Goal: Task Accomplishment & Management: Use online tool/utility

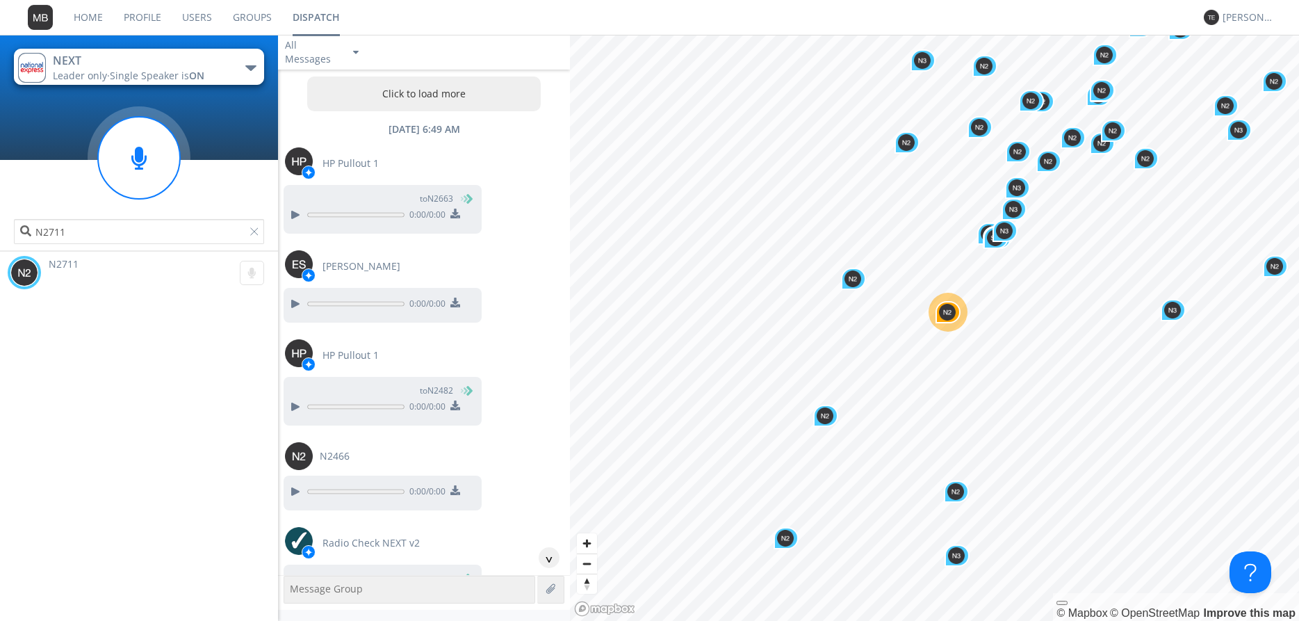
scroll to position [29942, 0]
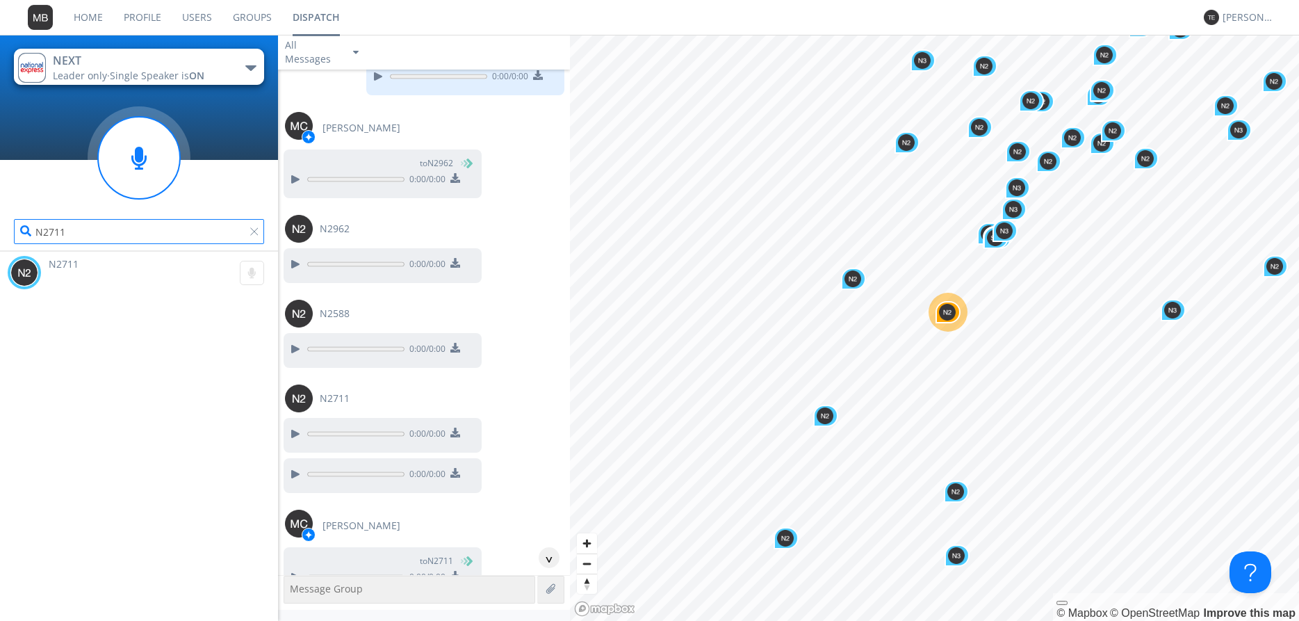
click at [248, 235] on input "N2711" at bounding box center [139, 231] width 250 height 25
click at [253, 229] on div at bounding box center [257, 234] width 14 height 14
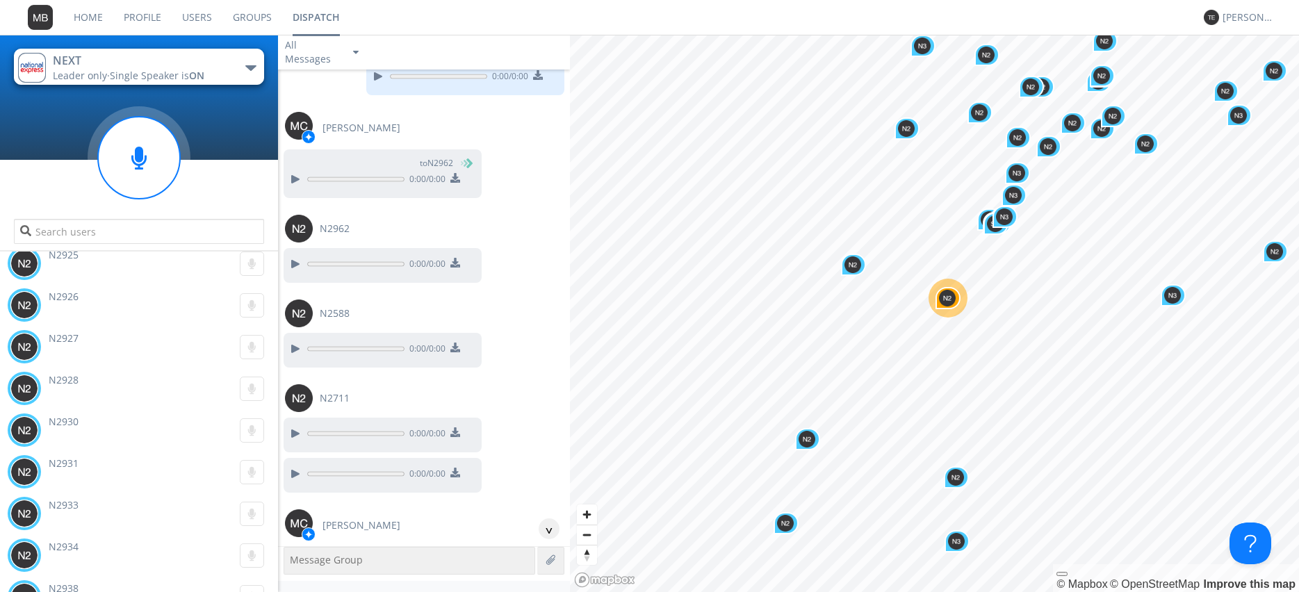
scroll to position [25355, 0]
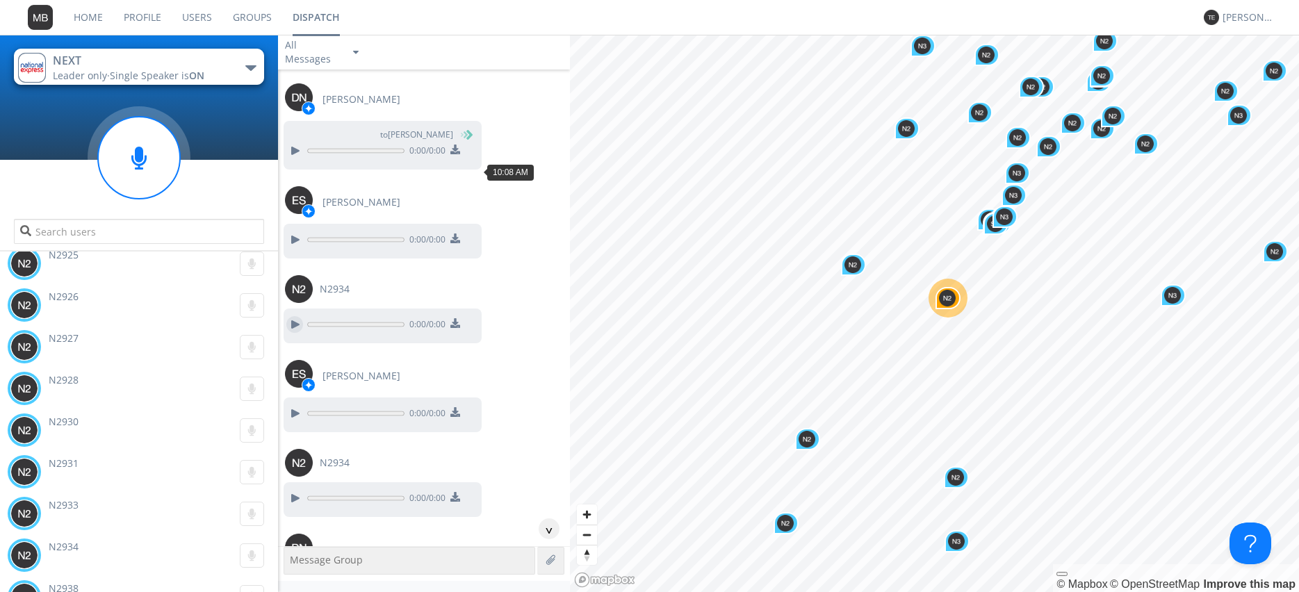
click at [300, 316] on div at bounding box center [294, 324] width 17 height 17
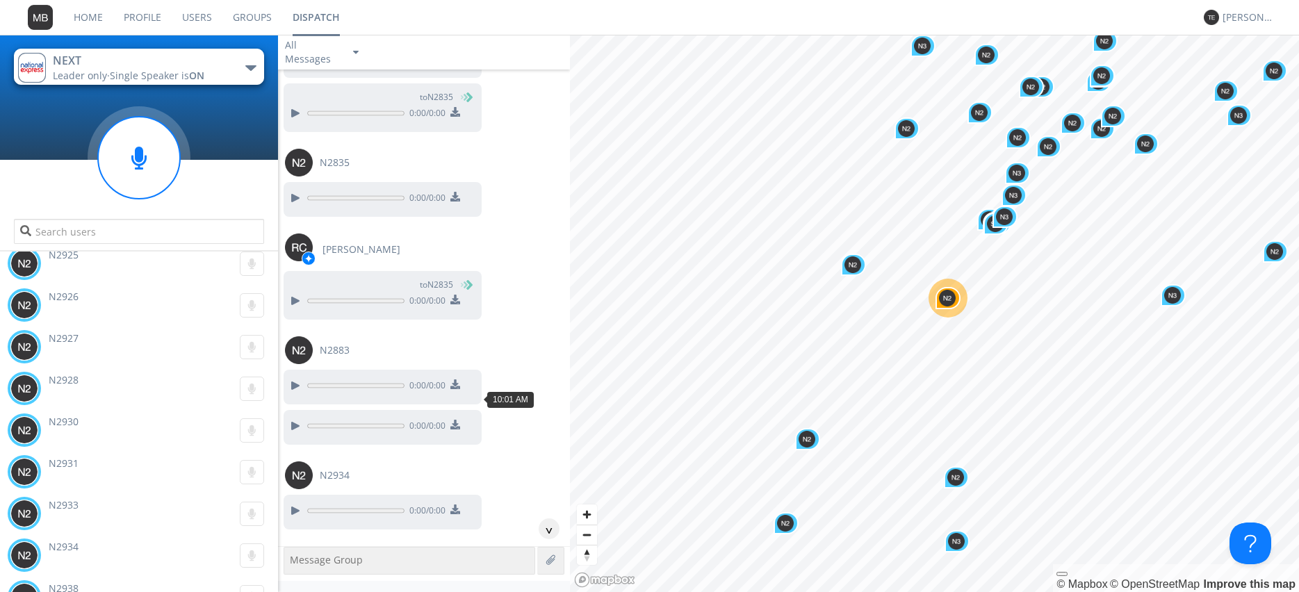
scroll to position [22740, 0]
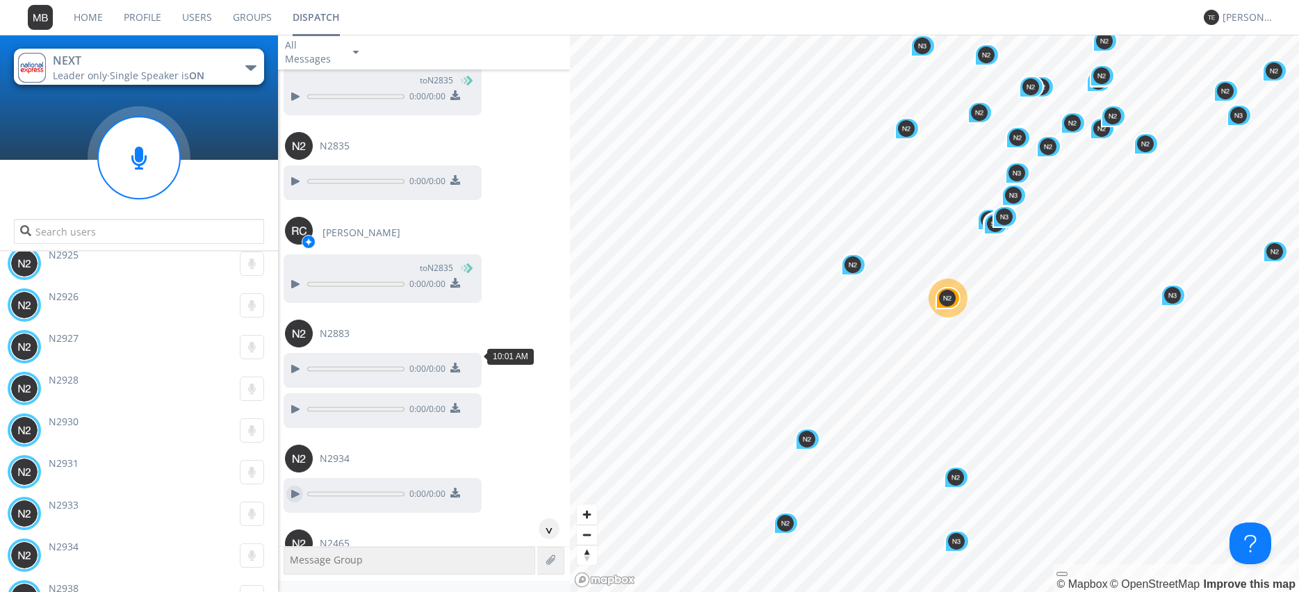
click at [292, 486] on div at bounding box center [294, 494] width 17 height 17
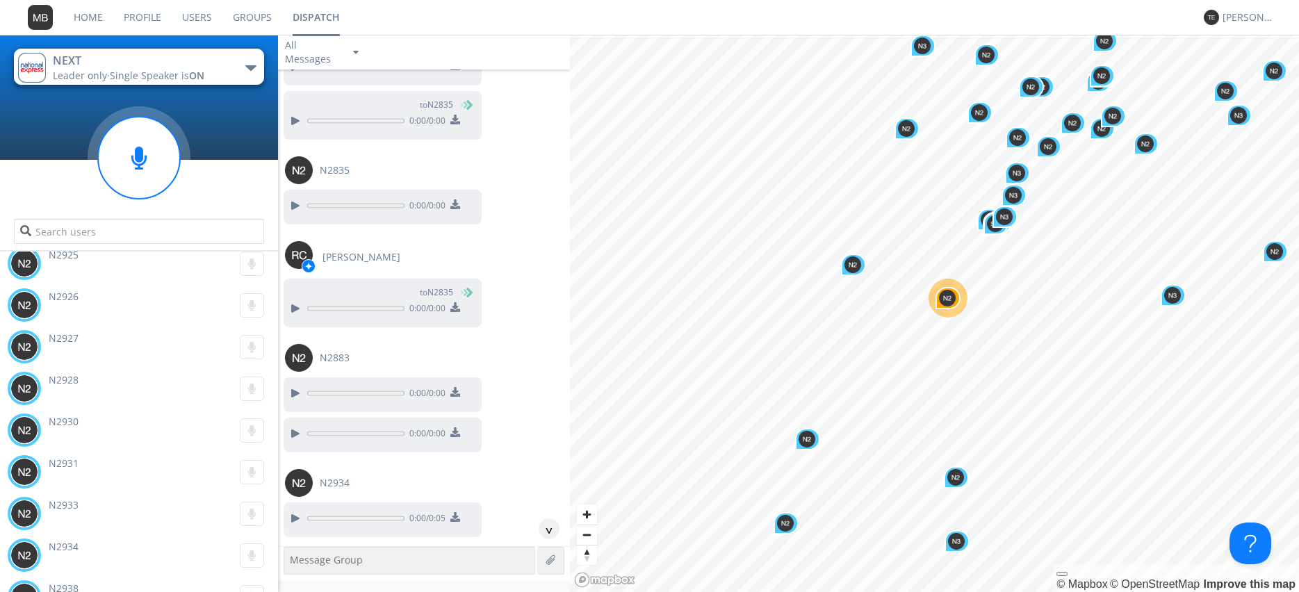
scroll to position [22898, 0]
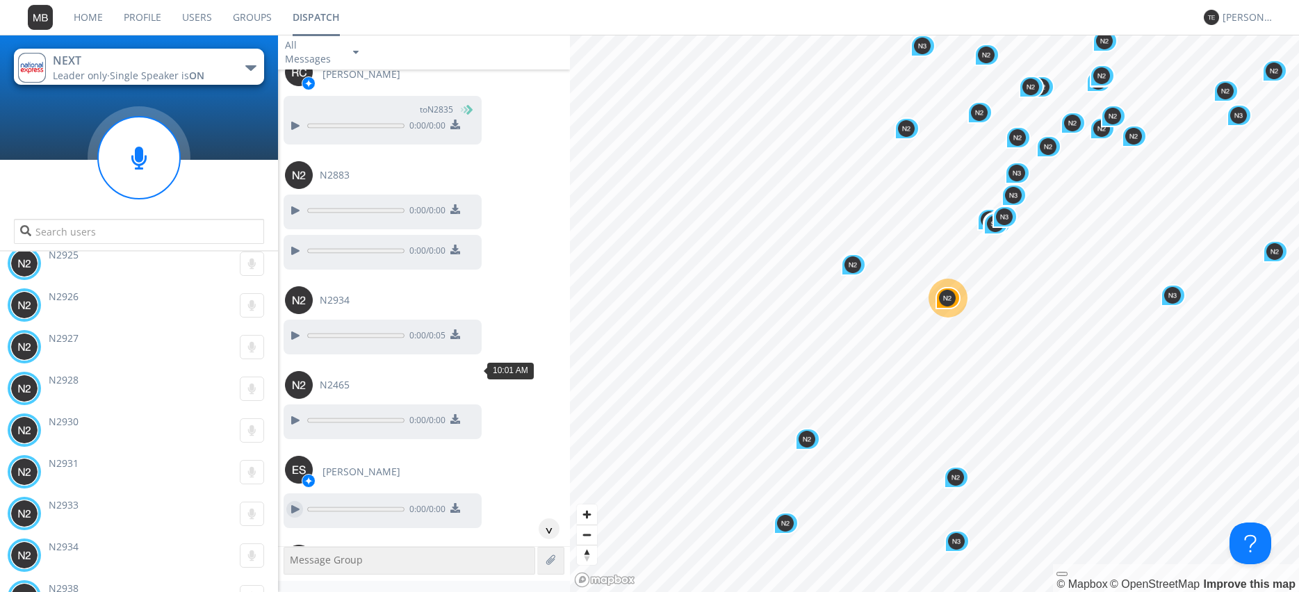
click at [295, 501] on div at bounding box center [294, 509] width 17 height 17
click at [295, 586] on div at bounding box center [294, 594] width 17 height 17
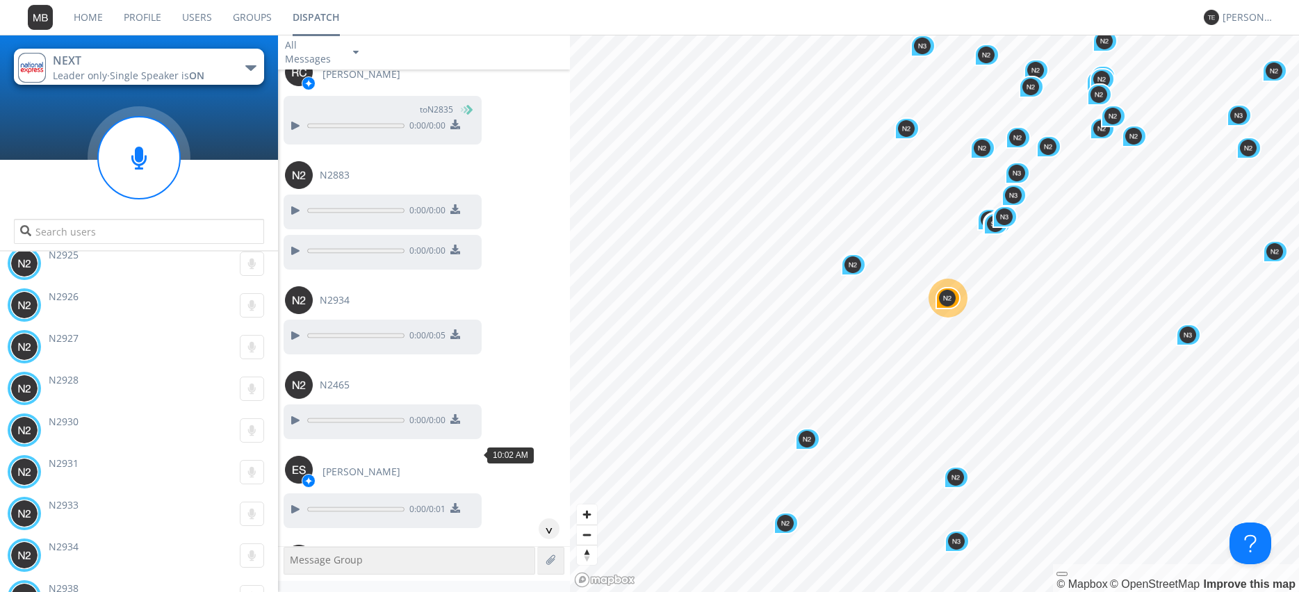
click at [297, 586] on div at bounding box center [294, 594] width 17 height 17
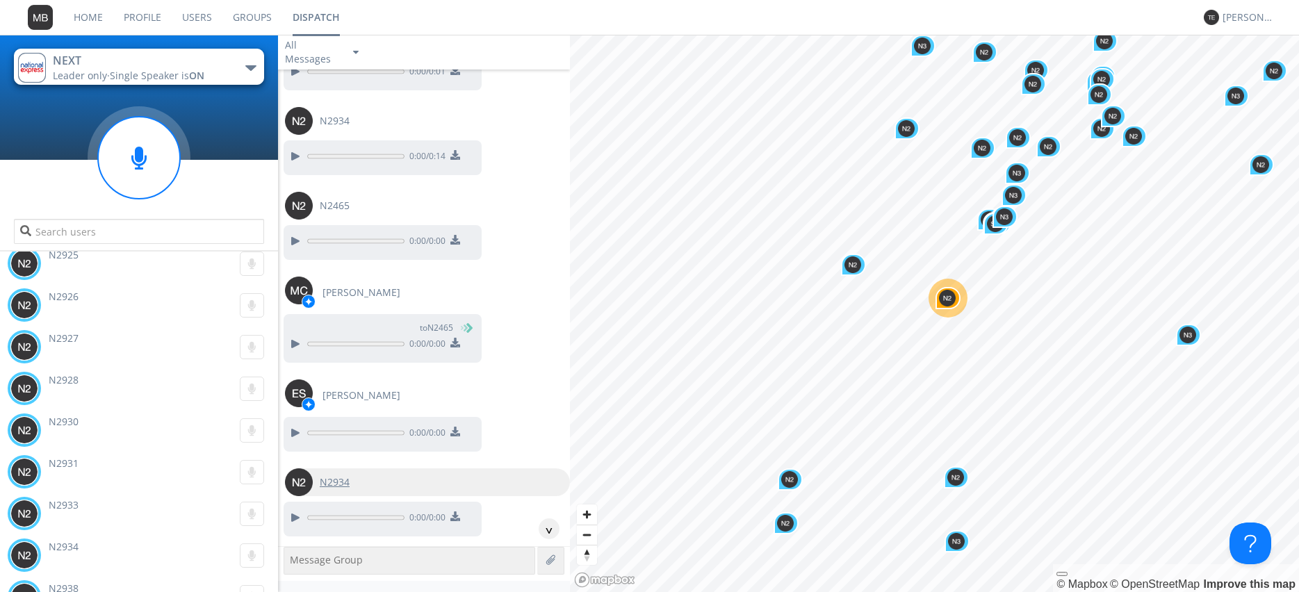
scroll to position [23374, 0]
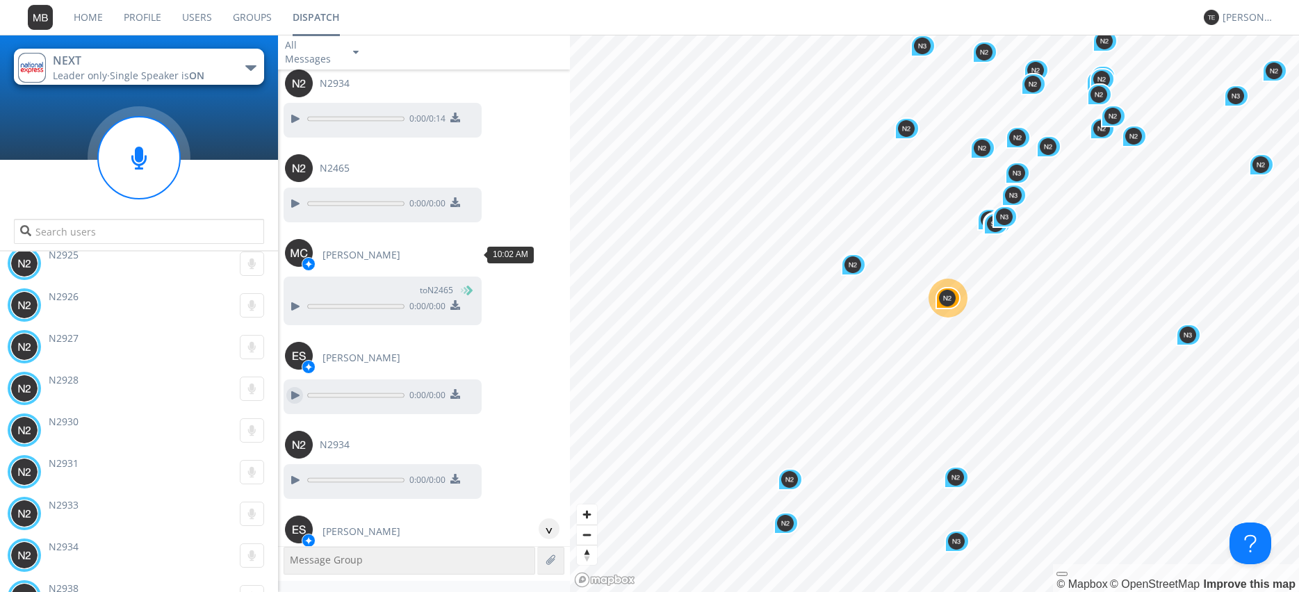
click at [297, 387] on div at bounding box center [294, 395] width 17 height 17
click at [298, 472] on div at bounding box center [294, 480] width 17 height 17
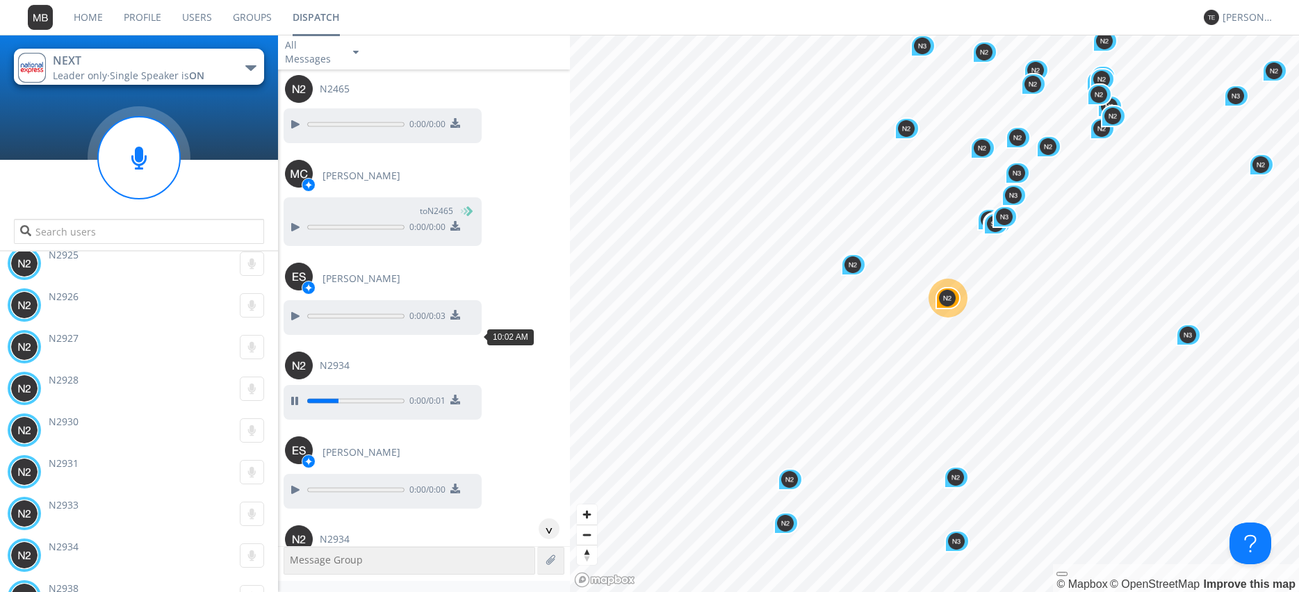
scroll to position [23532, 0]
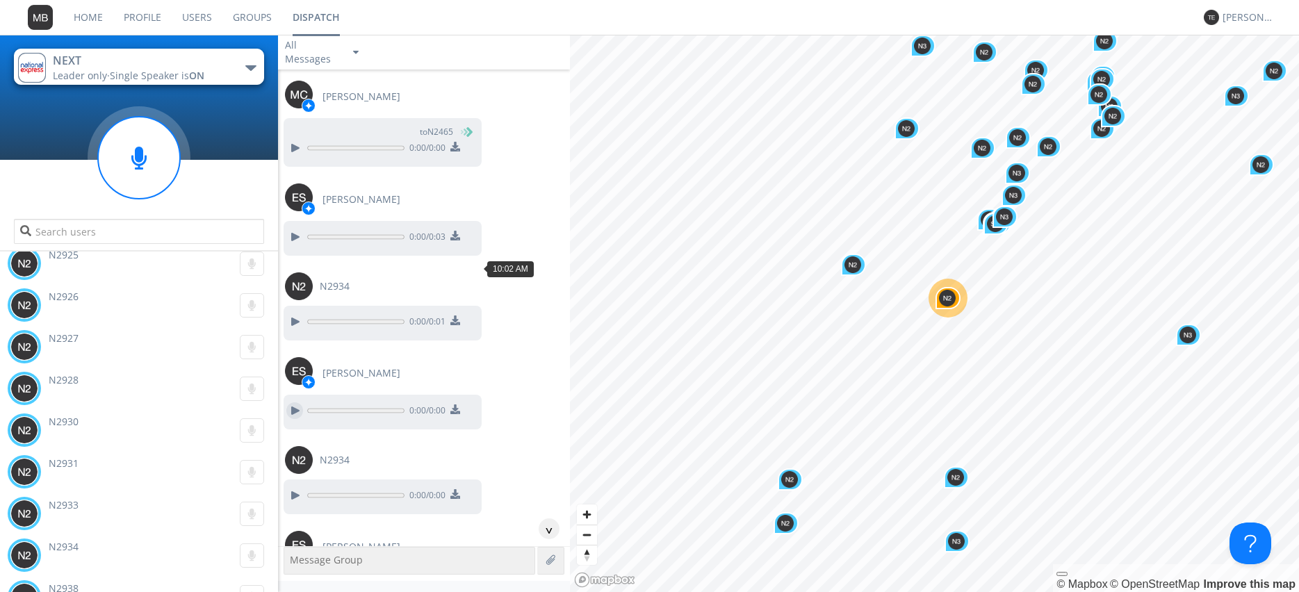
click at [296, 402] on div at bounding box center [294, 410] width 17 height 17
click at [288, 487] on div at bounding box center [294, 495] width 17 height 17
drag, startPoint x: 298, startPoint y: 437, endPoint x: 332, endPoint y: 439, distance: 34.2
click at [298, 576] on div at bounding box center [294, 584] width 17 height 17
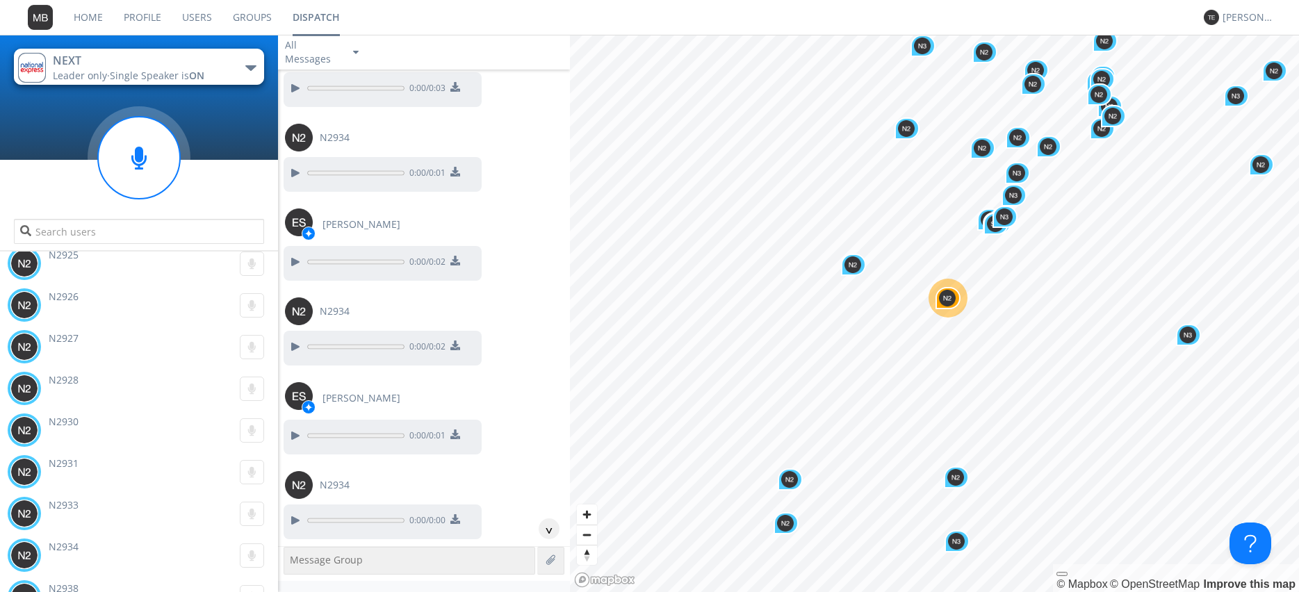
scroll to position [23770, 0]
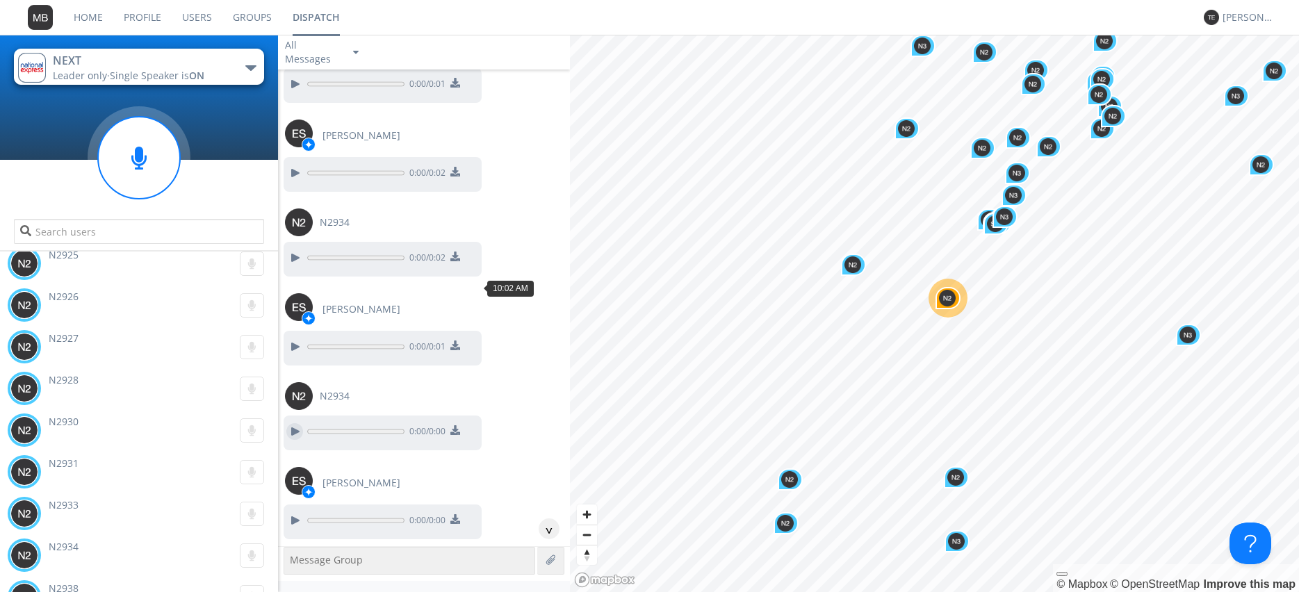
click at [293, 423] on div at bounding box center [294, 431] width 17 height 17
click at [298, 512] on div at bounding box center [294, 520] width 17 height 17
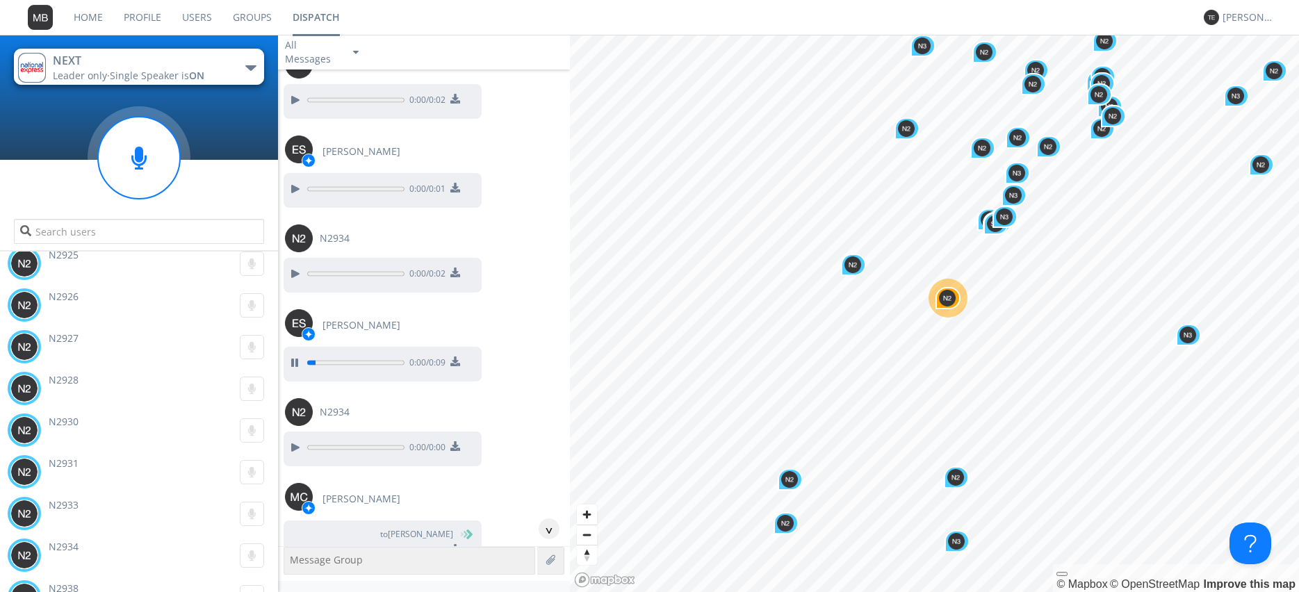
scroll to position [23928, 0]
click at [292, 439] on div at bounding box center [294, 447] width 17 height 17
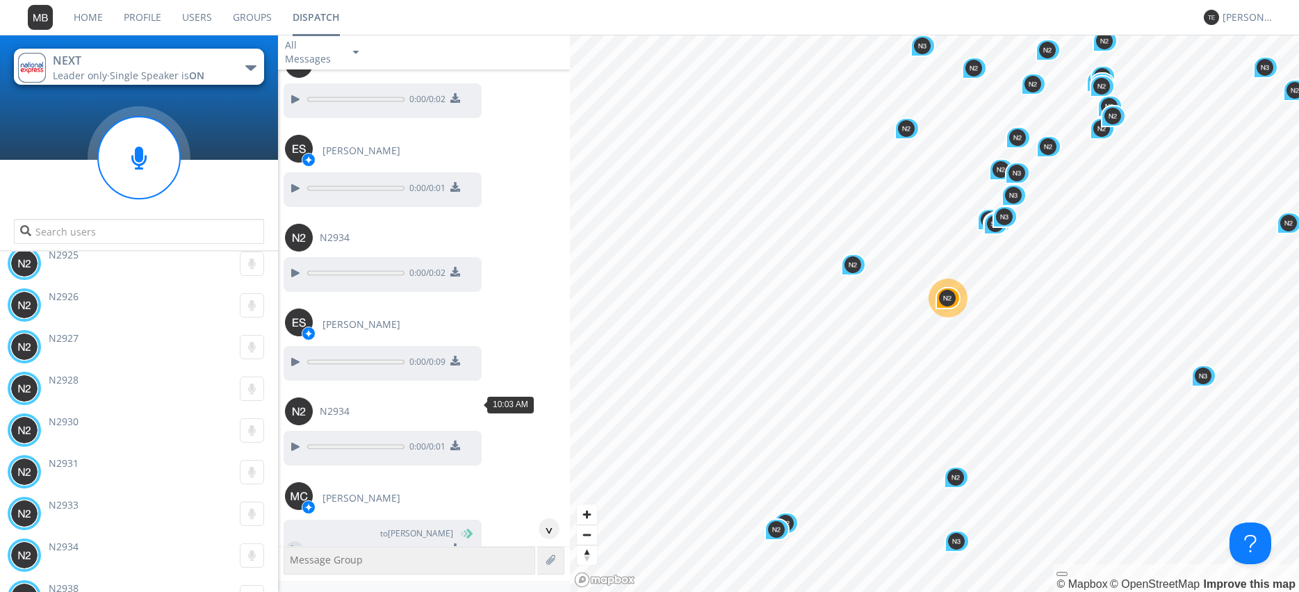
click at [295, 542] on div at bounding box center [294, 550] width 17 height 17
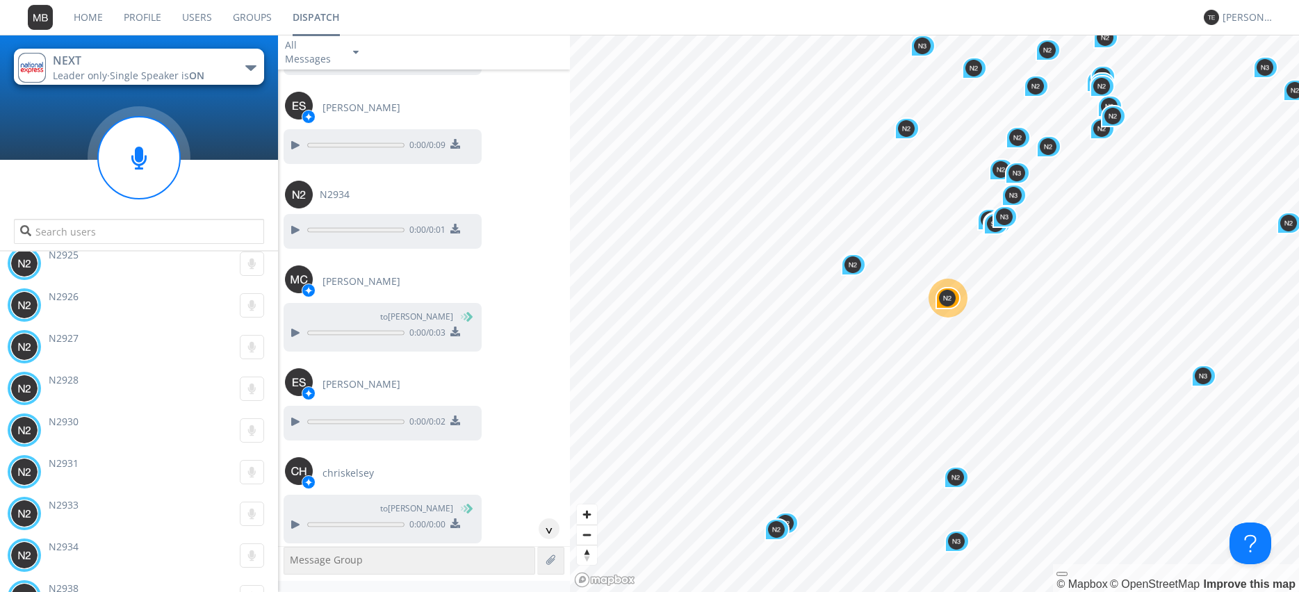
scroll to position [24166, 0]
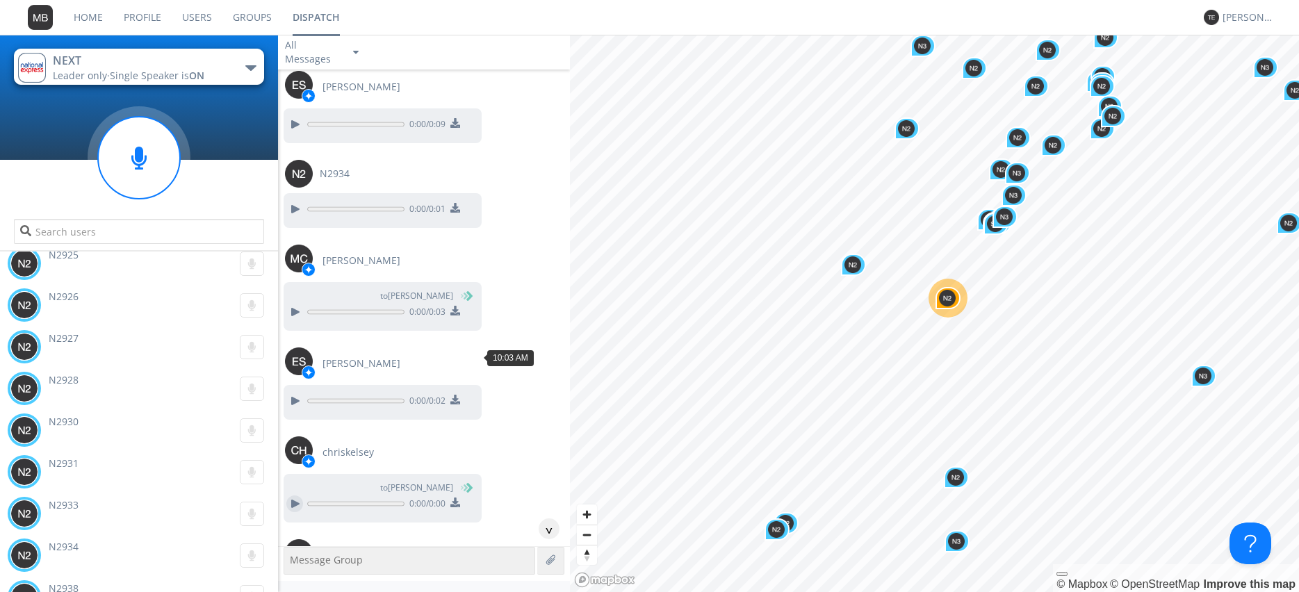
click at [291, 496] on div at bounding box center [294, 504] width 17 height 17
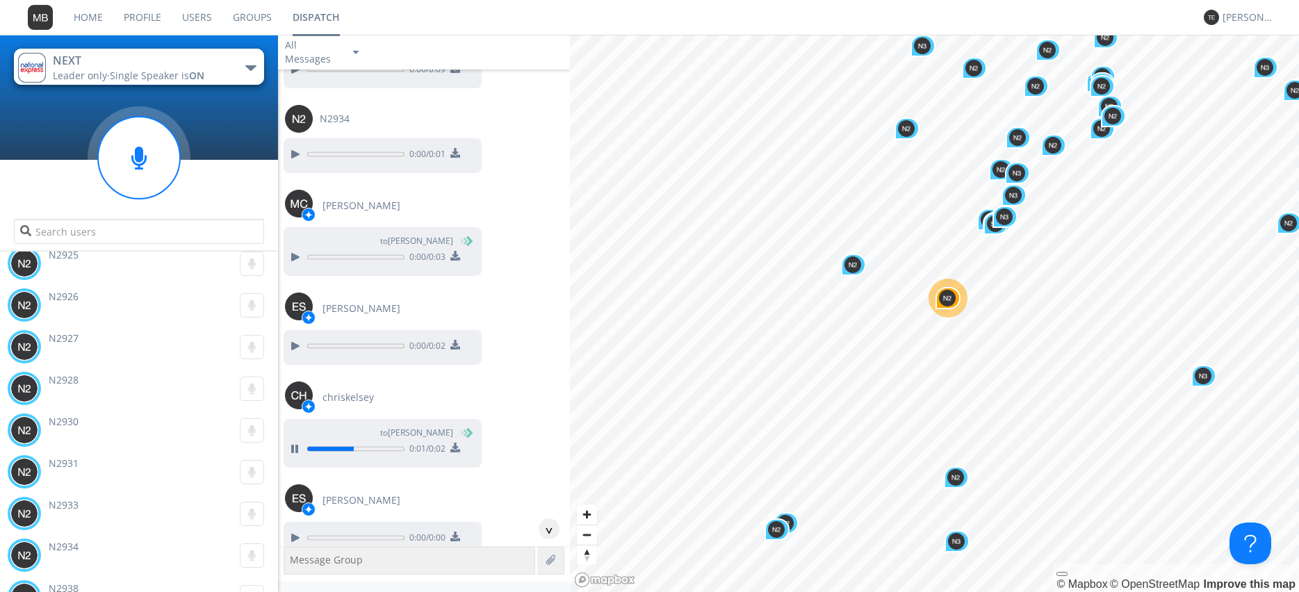
scroll to position [24245, 0]
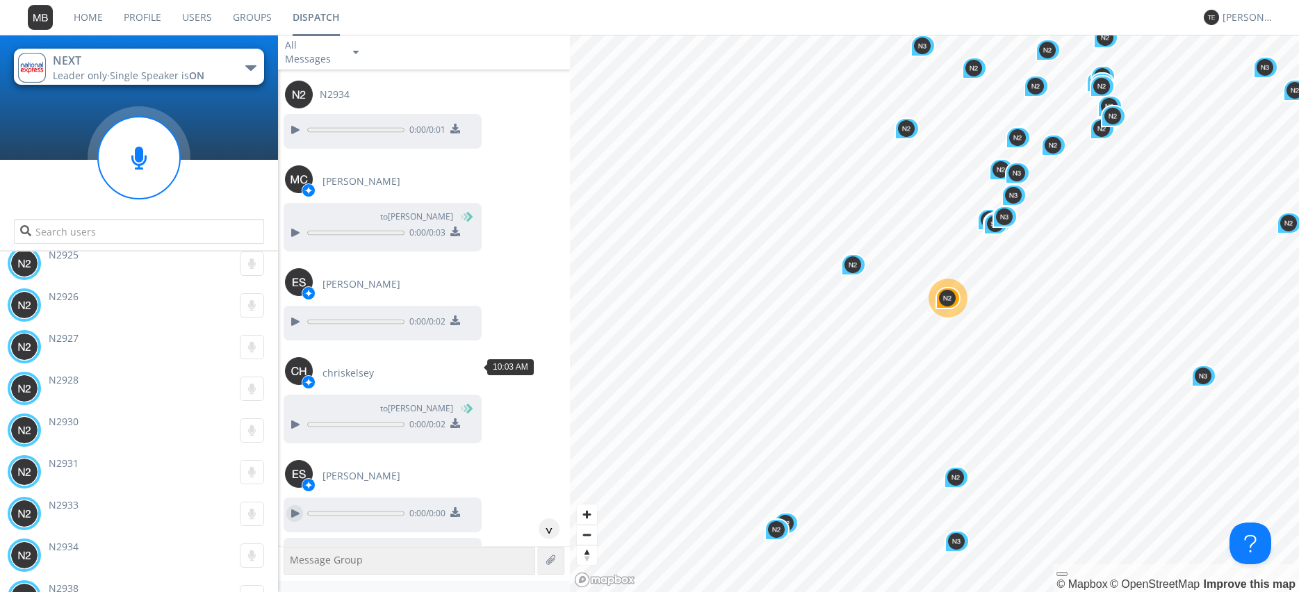
click at [298, 505] on div at bounding box center [294, 513] width 17 height 17
click at [291, 546] on div at bounding box center [294, 554] width 17 height 17
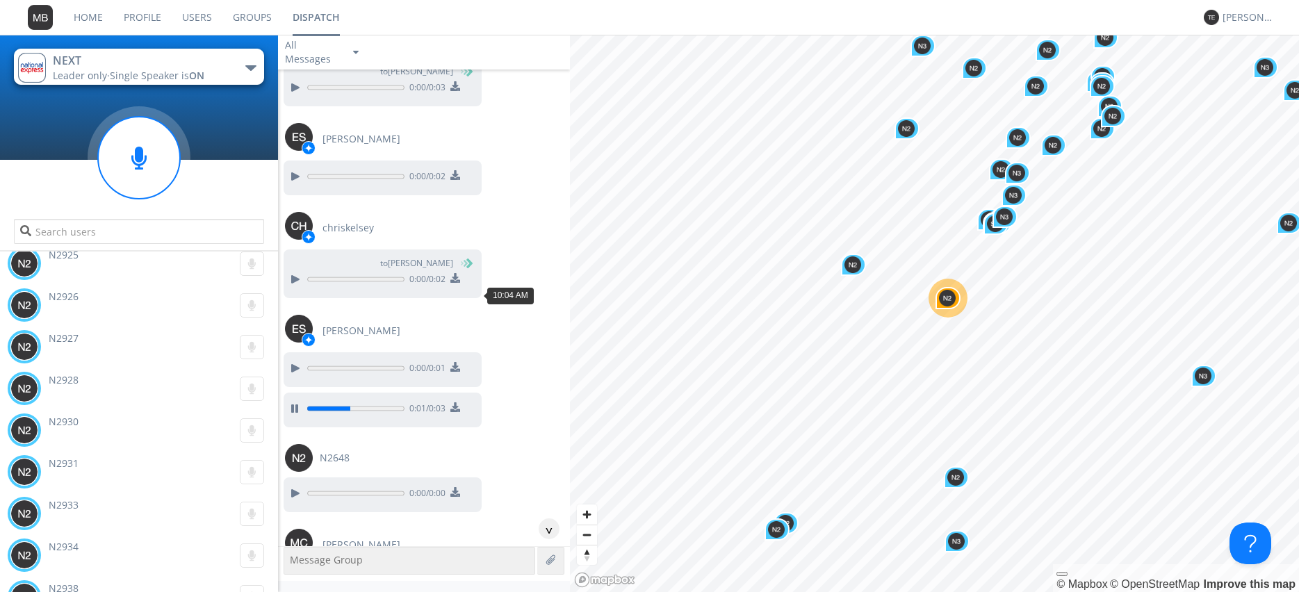
scroll to position [24404, 0]
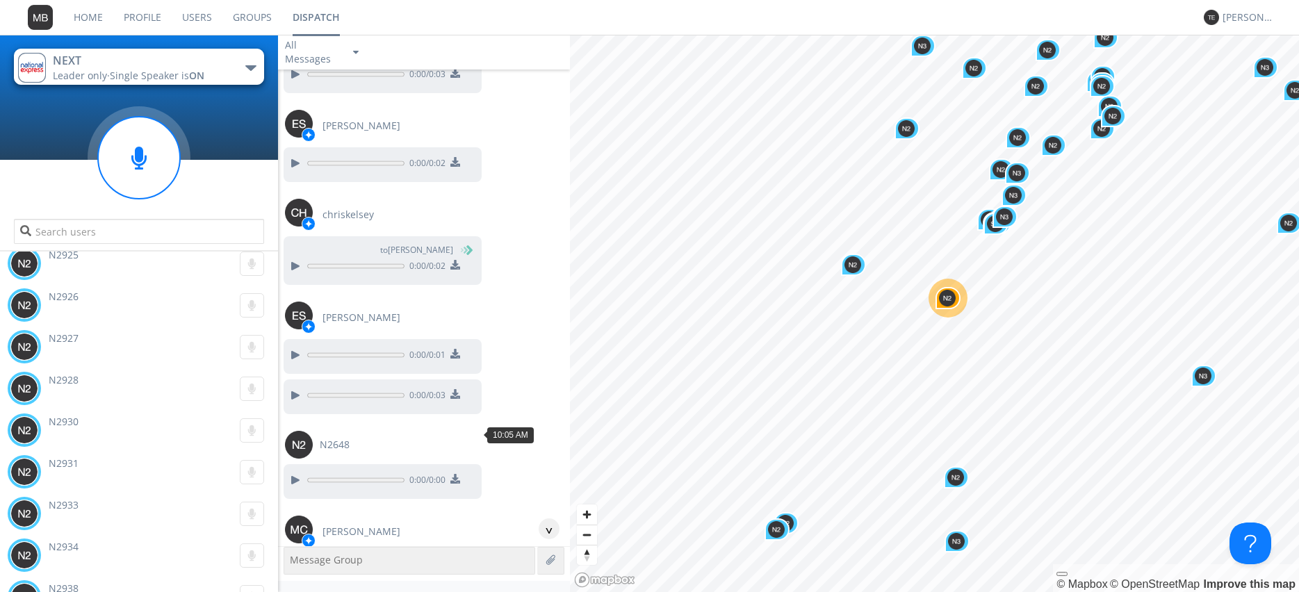
click at [294, 575] on div at bounding box center [294, 583] width 17 height 17
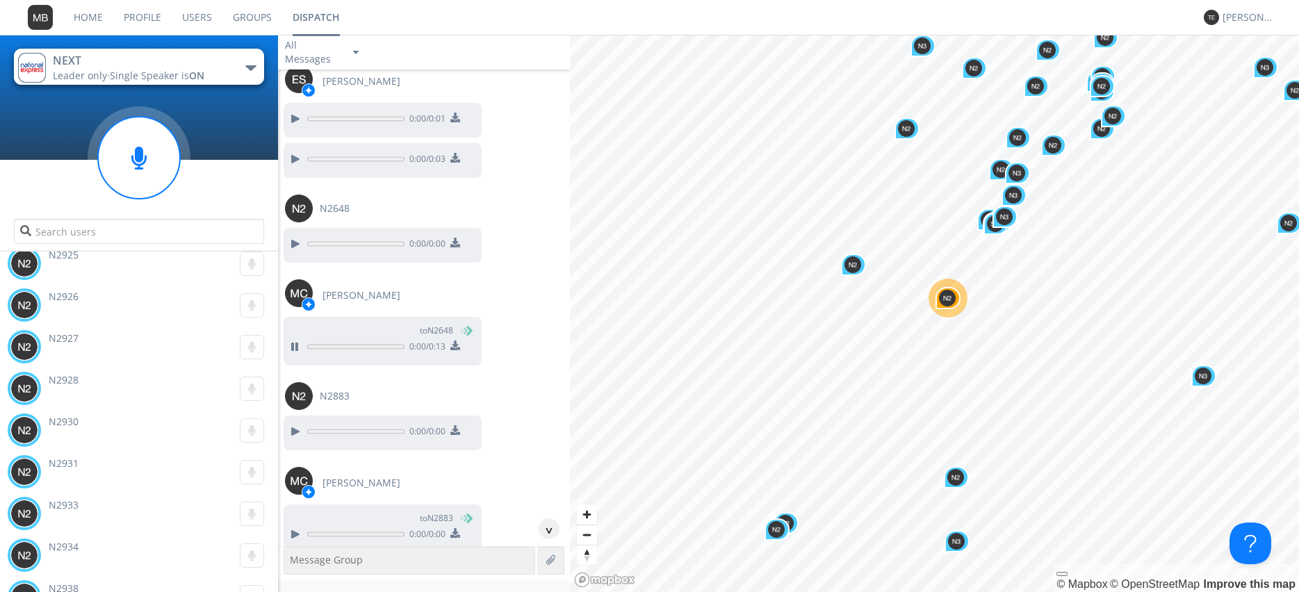
scroll to position [24721, 0]
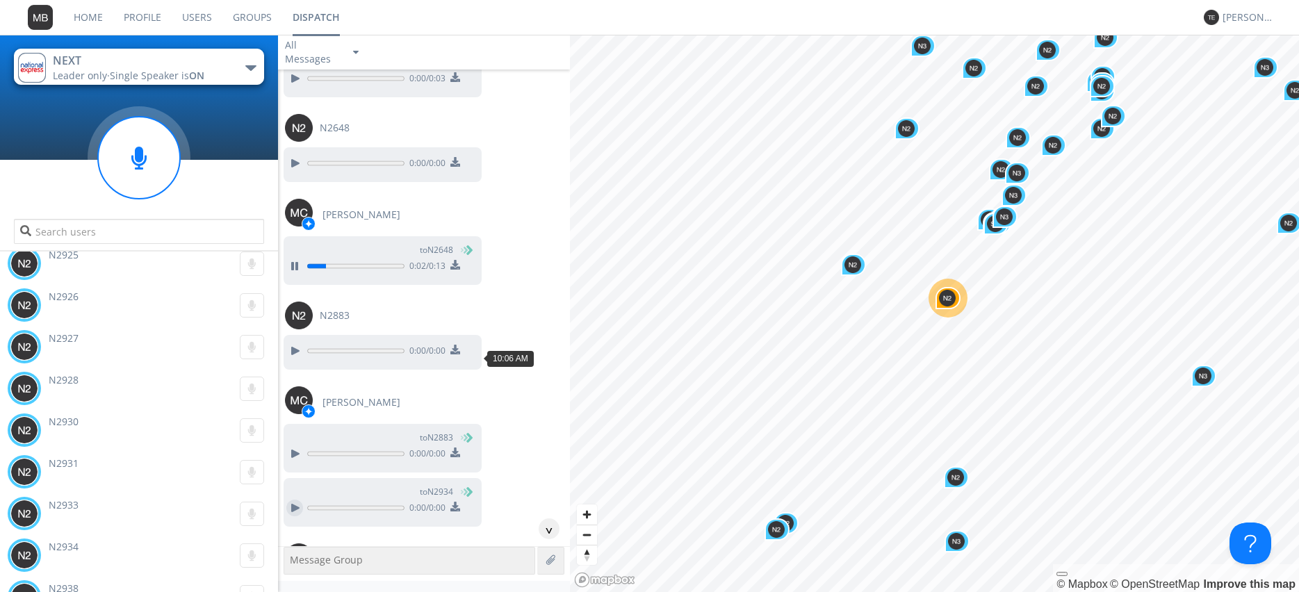
click at [298, 500] on div at bounding box center [294, 508] width 17 height 17
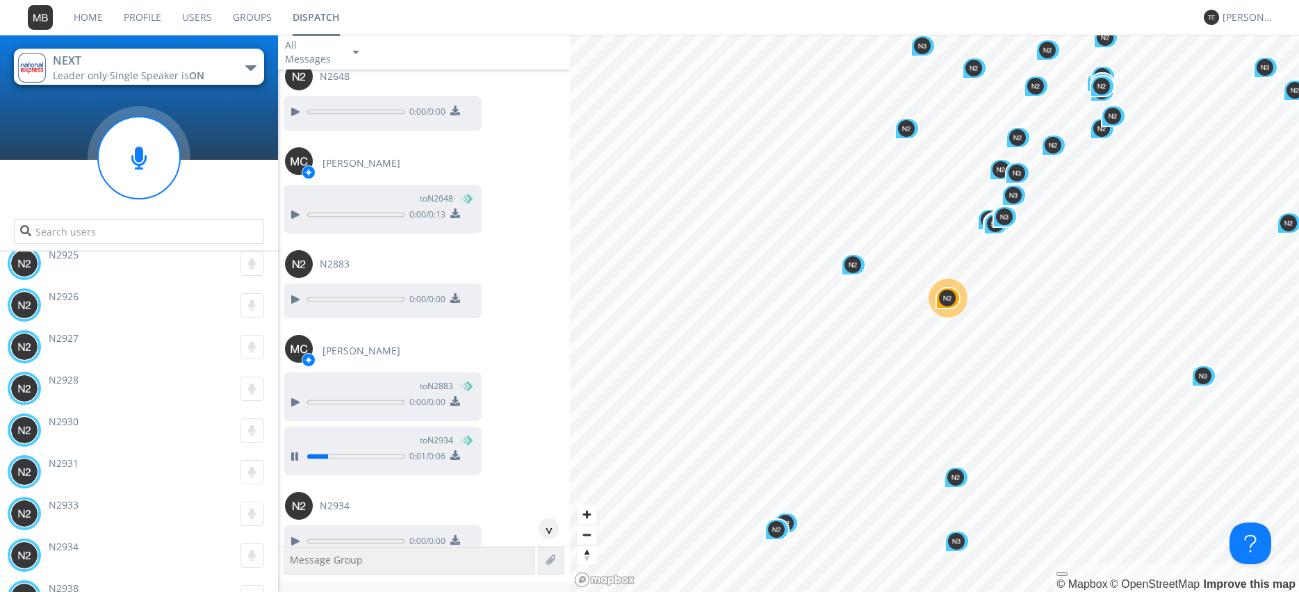
scroll to position [24800, 0]
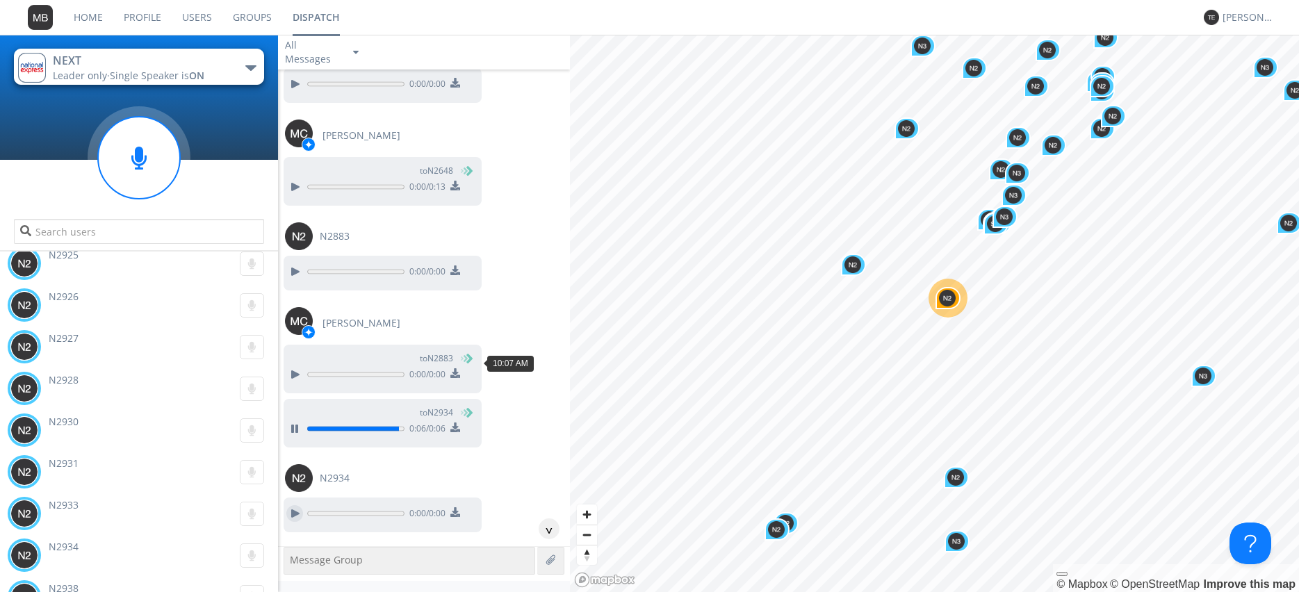
click at [291, 505] on div at bounding box center [294, 513] width 17 height 17
